Goal: Check status: Check status

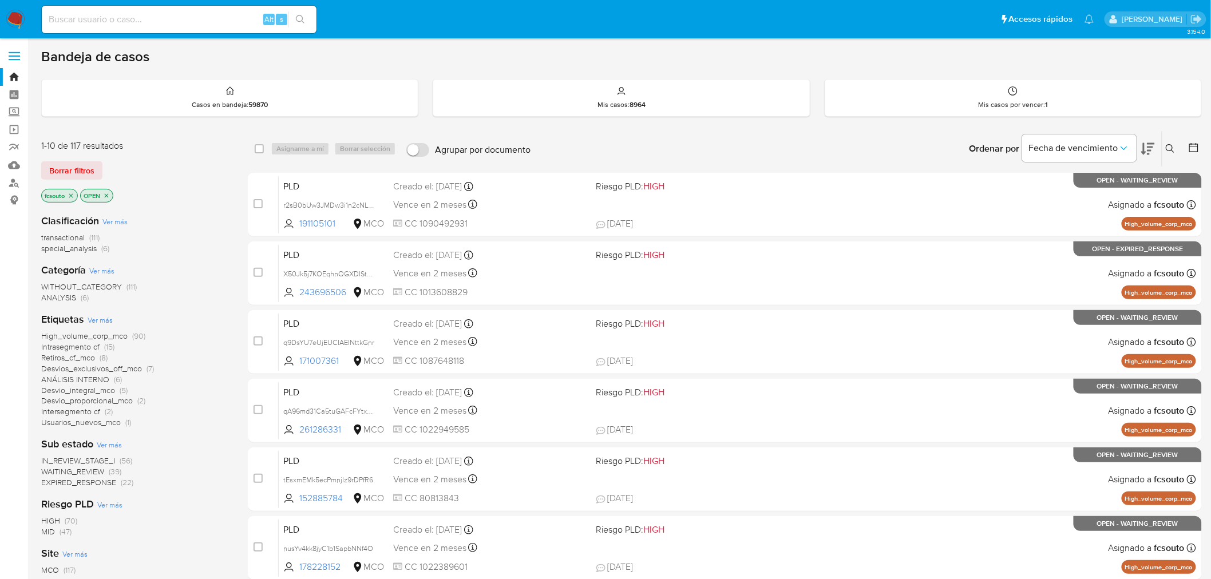
click at [1191, 149] on icon at bounding box center [1193, 147] width 11 height 11
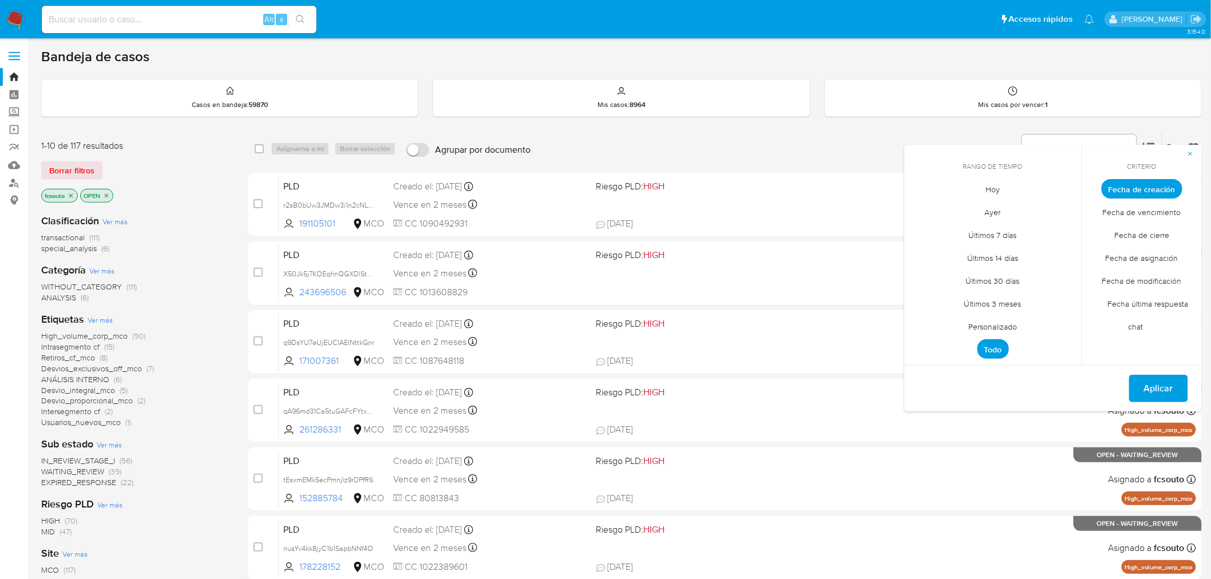
click at [1004, 328] on span "Personalizado" at bounding box center [993, 326] width 73 height 23
click at [921, 203] on icon "Mes anterior" at bounding box center [922, 210] width 14 height 14
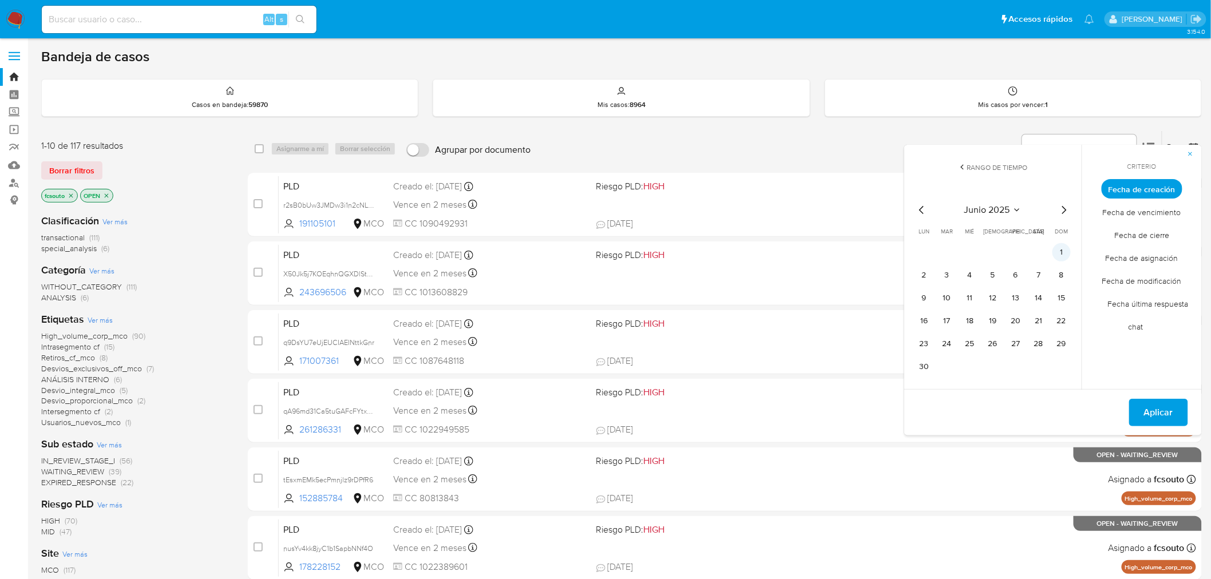
click at [1060, 250] on button "1" at bounding box center [1061, 252] width 18 height 18
click at [1063, 298] on button "15" at bounding box center [1061, 298] width 18 height 18
click at [1160, 418] on span "Aplicar" at bounding box center [1158, 412] width 29 height 25
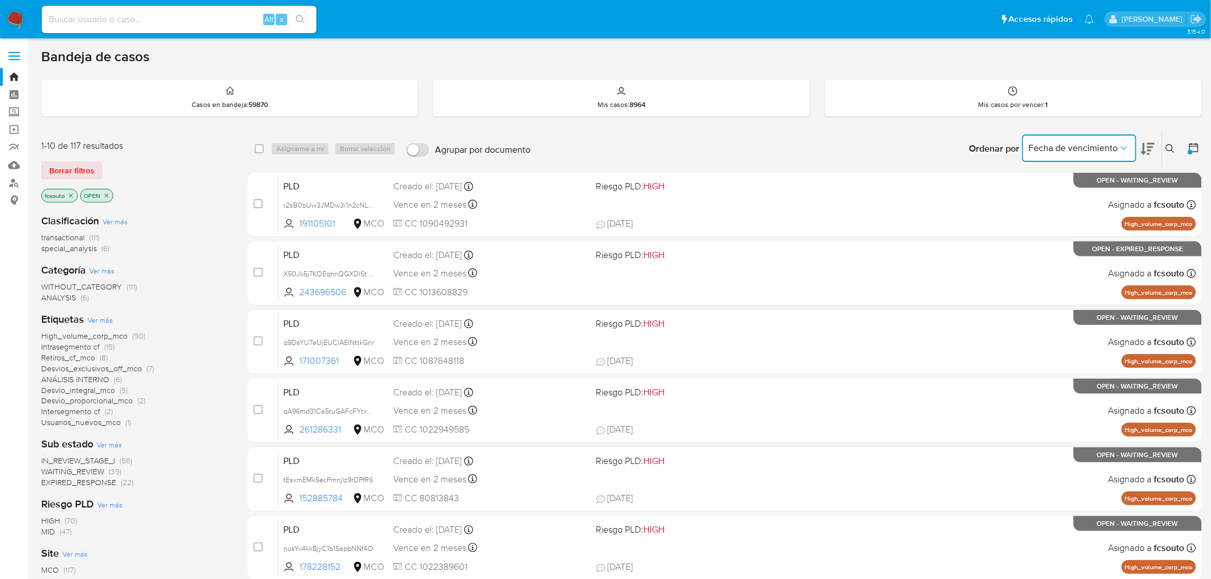
click at [1102, 148] on span "Fecha de vencimiento" at bounding box center [1073, 147] width 89 height 11
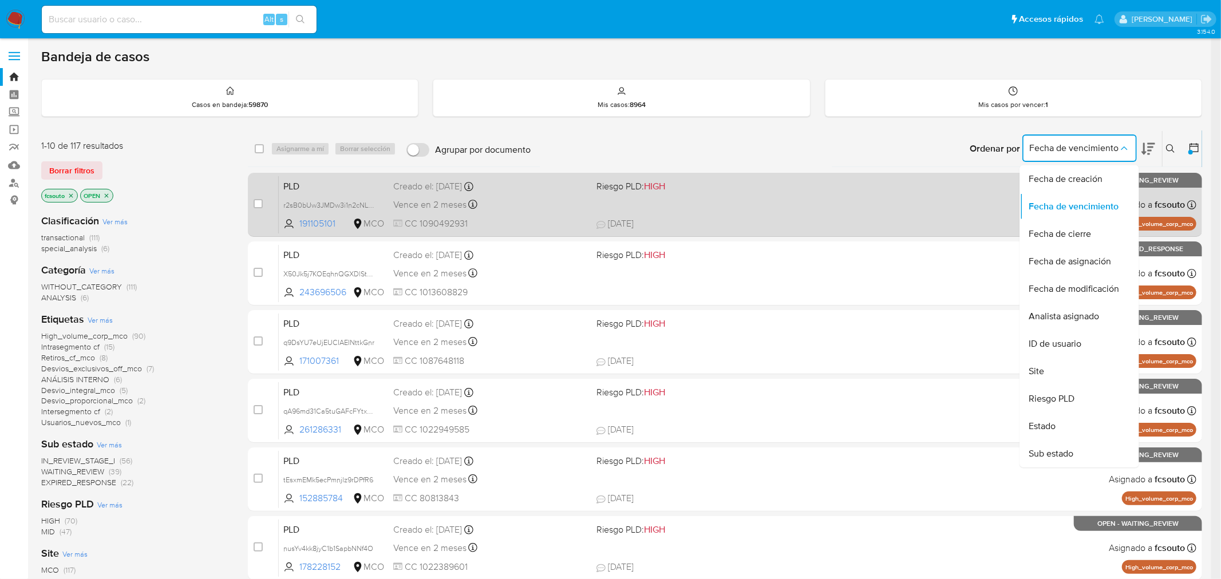
click at [1071, 176] on span "Fecha de creación" at bounding box center [1066, 178] width 74 height 11
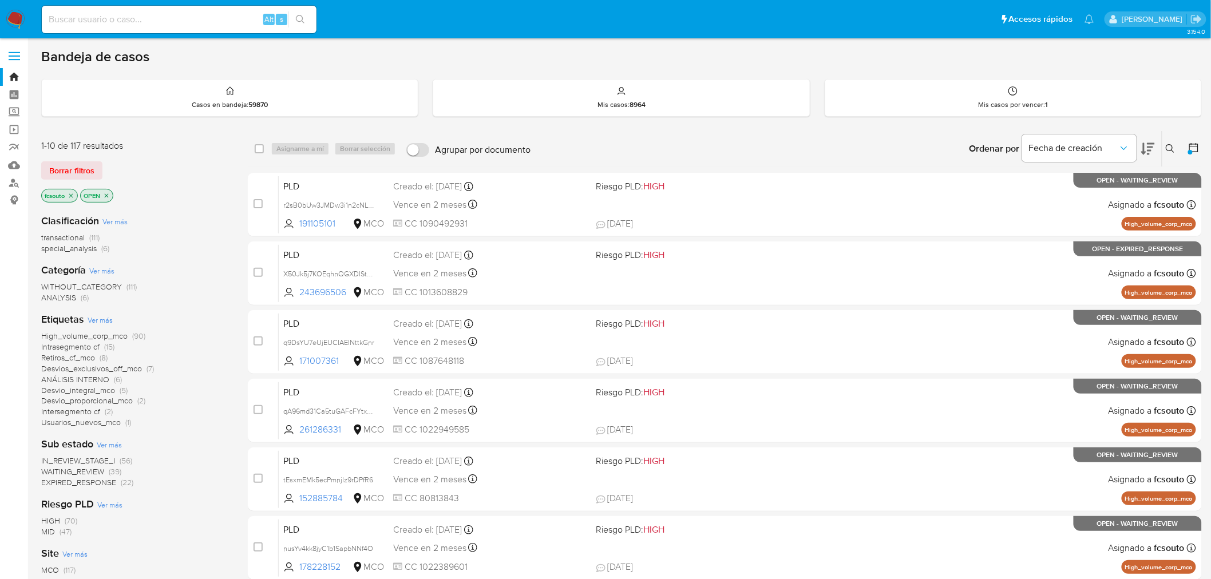
click at [1197, 149] on icon at bounding box center [1193, 147] width 11 height 11
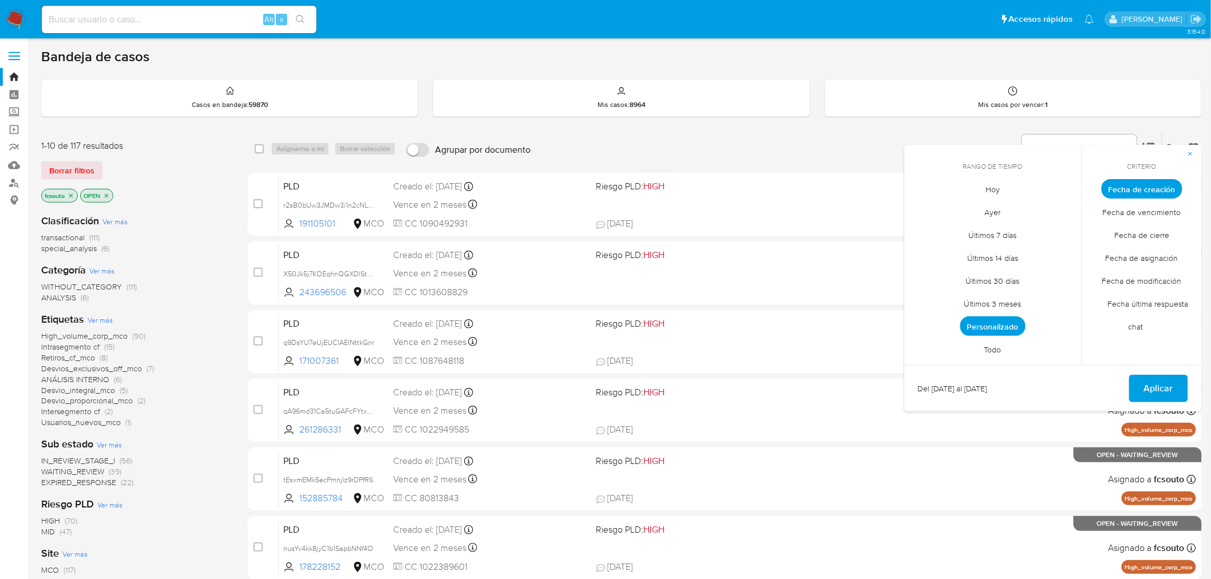
click at [1012, 326] on span "Personalizado" at bounding box center [992, 325] width 65 height 19
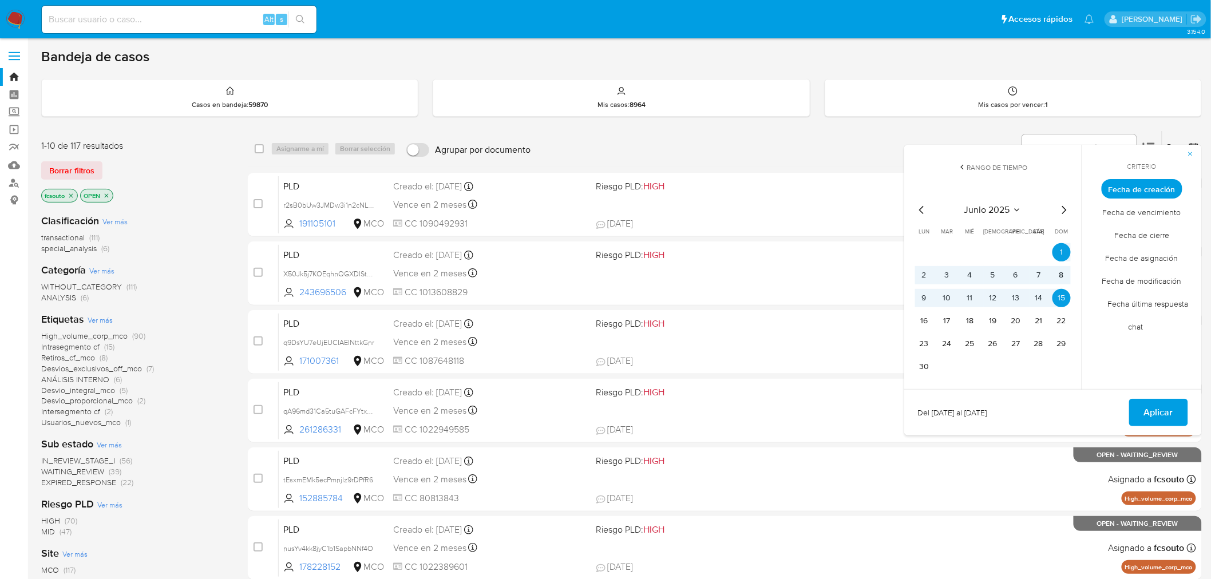
click at [1123, 213] on span "Fecha de vencimiento" at bounding box center [1142, 212] width 102 height 23
click at [1064, 208] on icon "Mes siguiente" at bounding box center [1064, 210] width 5 height 8
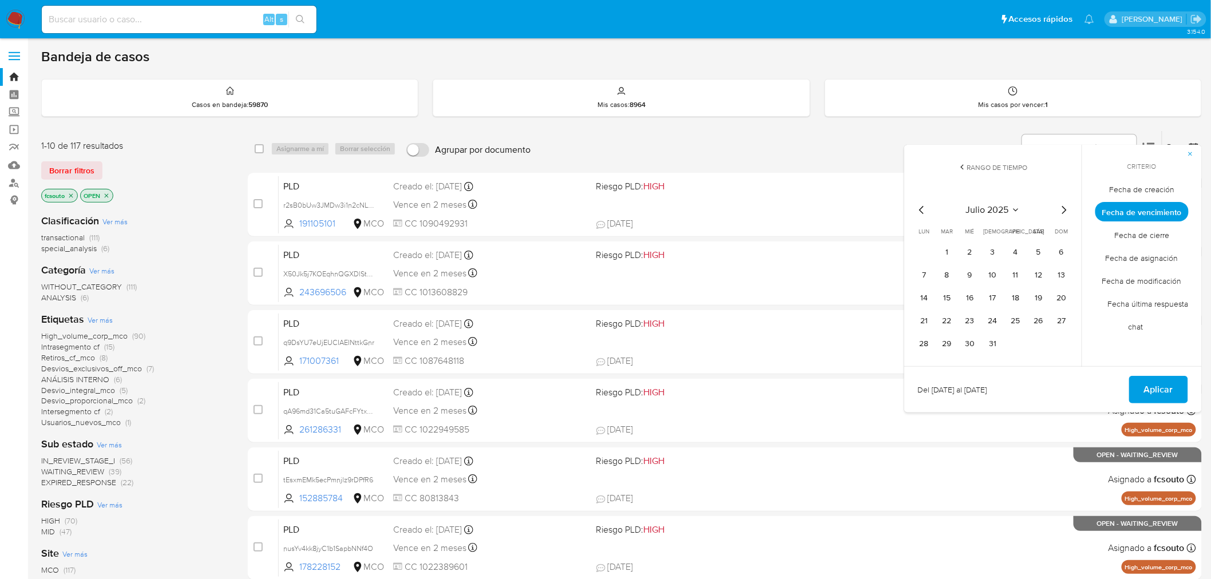
click at [1064, 208] on icon "Mes siguiente" at bounding box center [1064, 210] width 5 height 8
click at [1140, 185] on span "Fecha de creación" at bounding box center [1142, 189] width 89 height 23
click at [920, 207] on icon "Mes anterior" at bounding box center [922, 210] width 14 height 14
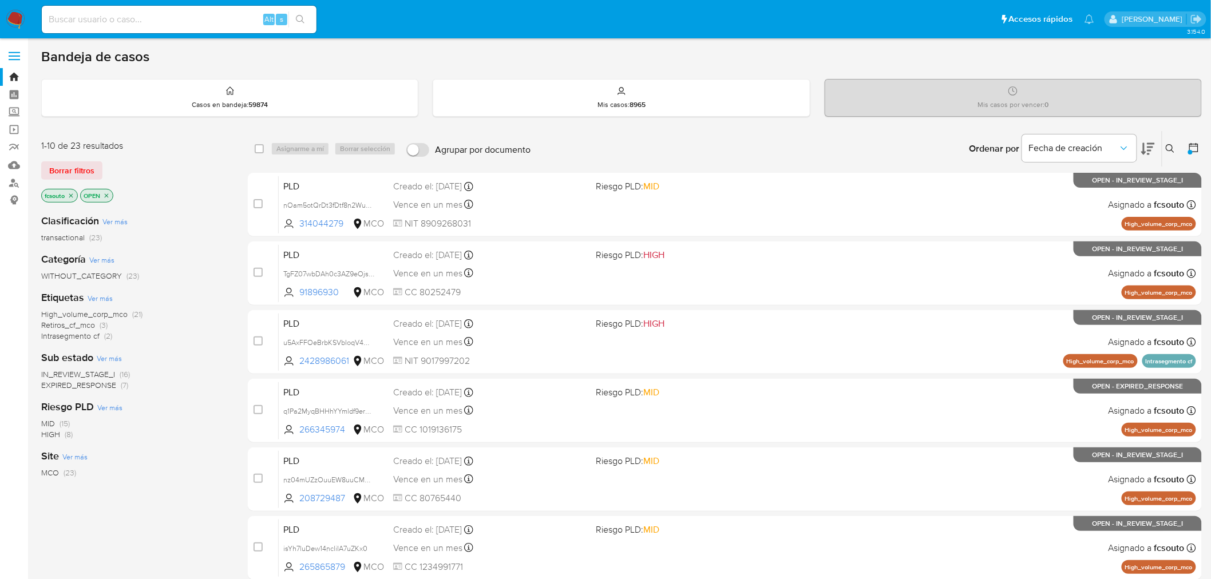
click at [95, 374] on span "IN_REVIEW_STAGE_I" at bounding box center [78, 374] width 74 height 11
click at [135, 19] on input at bounding box center [179, 19] width 275 height 15
paste input "426283404"
type input "426283404"
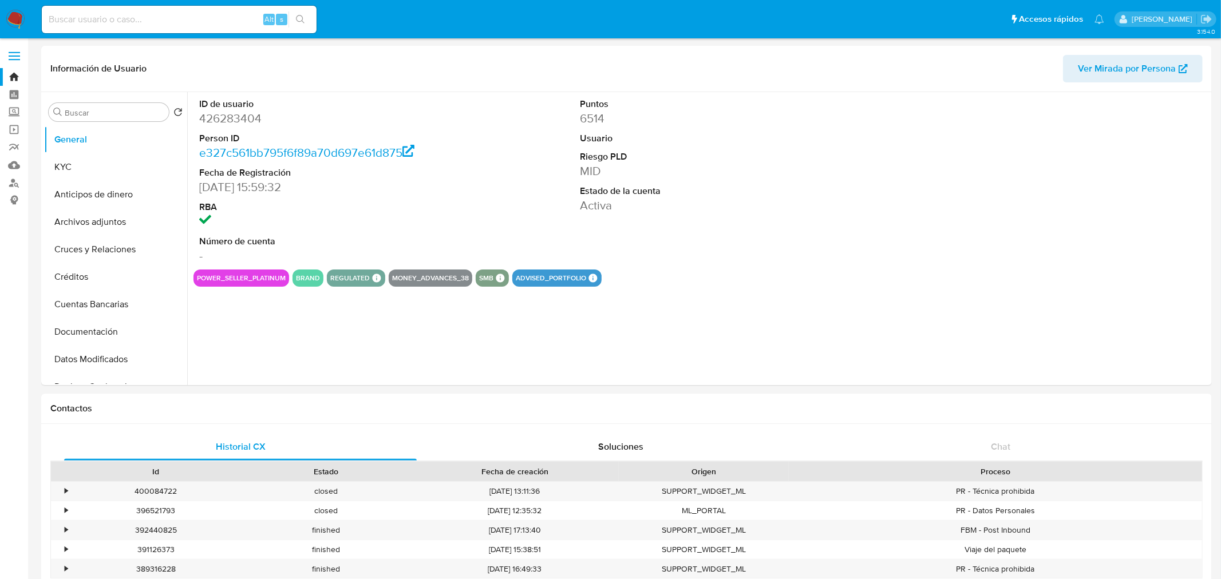
select select "10"
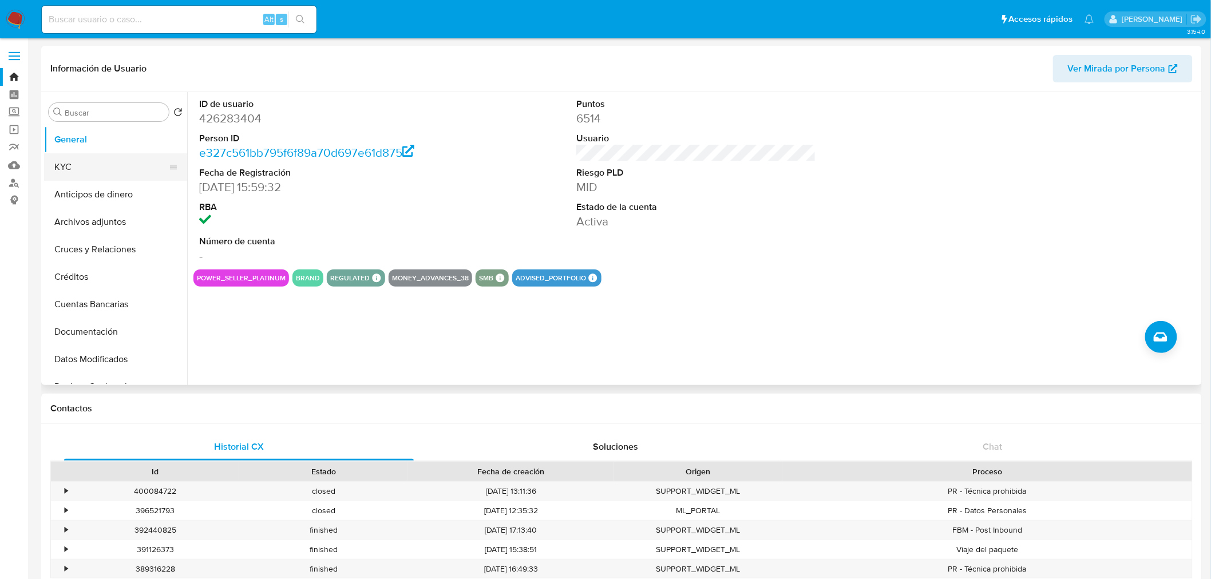
click at [118, 165] on button "KYC" at bounding box center [111, 166] width 134 height 27
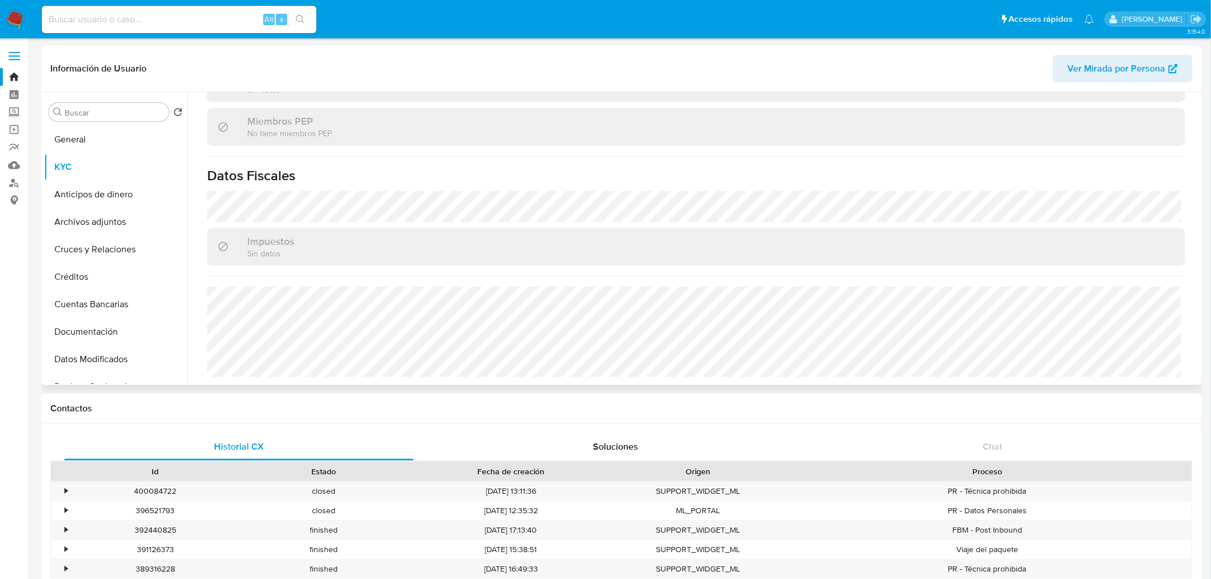
scroll to position [718, 0]
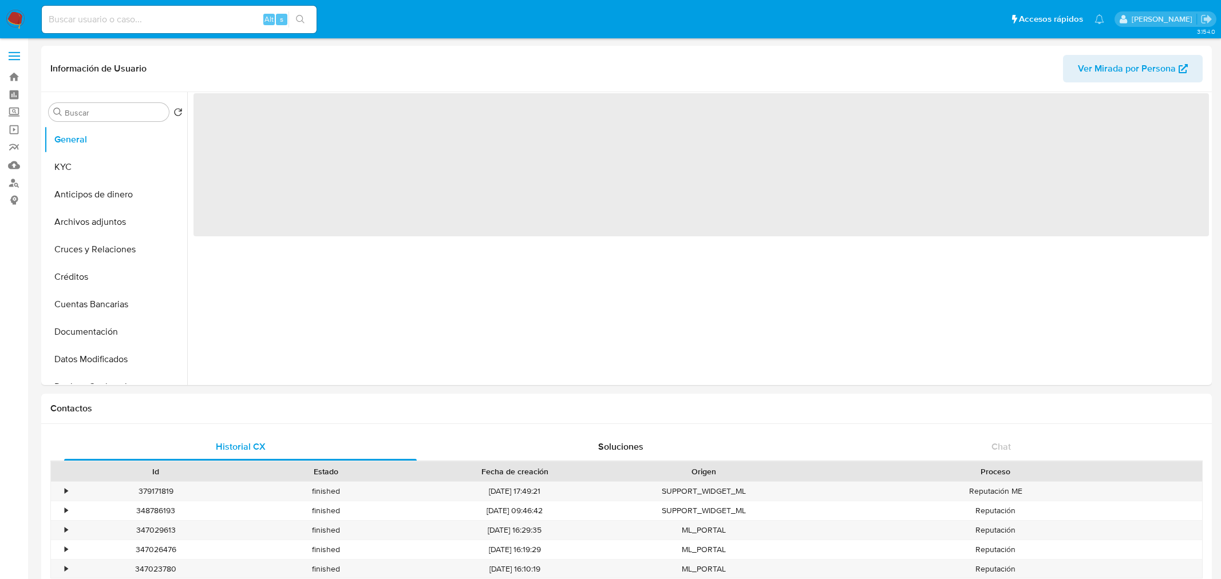
select select "10"
